Goal: Task Accomplishment & Management: Manage account settings

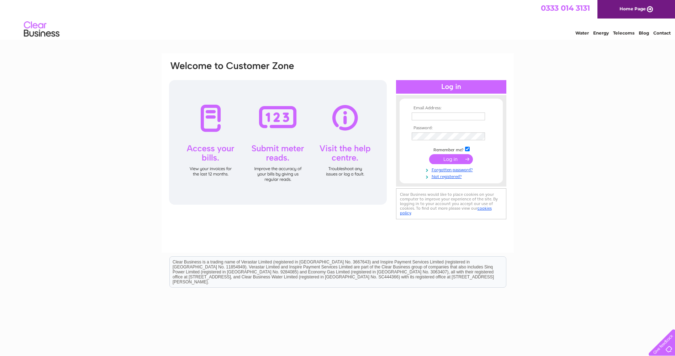
click at [434, 118] on input "text" at bounding box center [448, 116] width 73 height 8
type input "butebackpackers@hotmail.com"
click at [429, 155] on input "submit" at bounding box center [451, 160] width 44 height 10
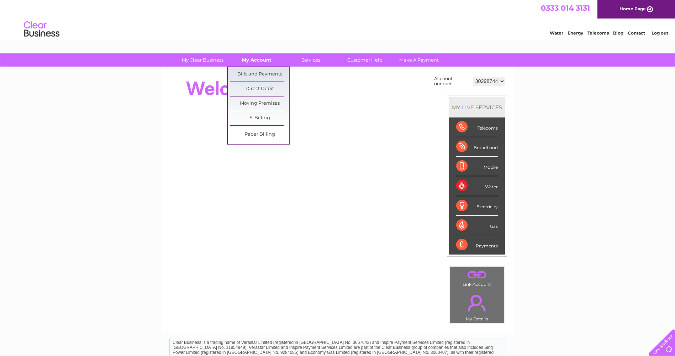
click at [250, 60] on link "My Account" at bounding box center [256, 59] width 59 height 13
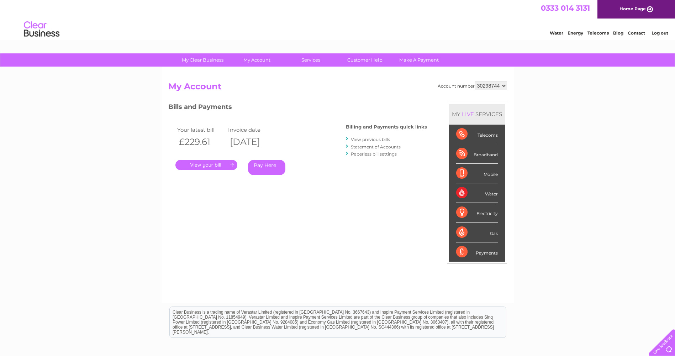
click at [498, 85] on select "30298744" at bounding box center [491, 85] width 32 height 9
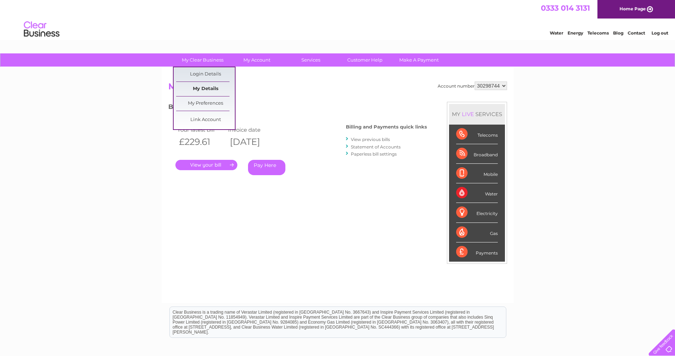
click at [204, 88] on link "My Details" at bounding box center [205, 89] width 59 height 14
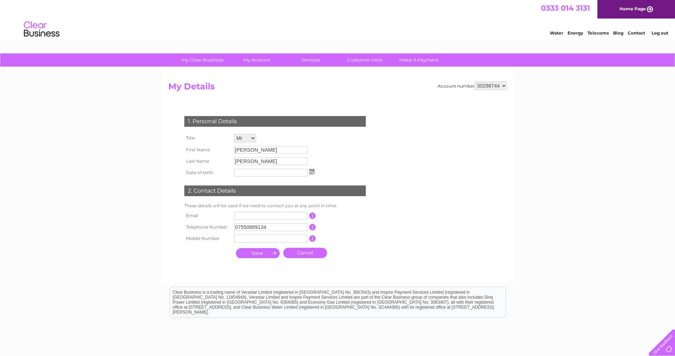
click at [498, 85] on select "30298744" at bounding box center [491, 85] width 32 height 9
click at [663, 33] on link "Log out" at bounding box center [660, 32] width 17 height 5
